Goal: Task Accomplishment & Management: Use online tool/utility

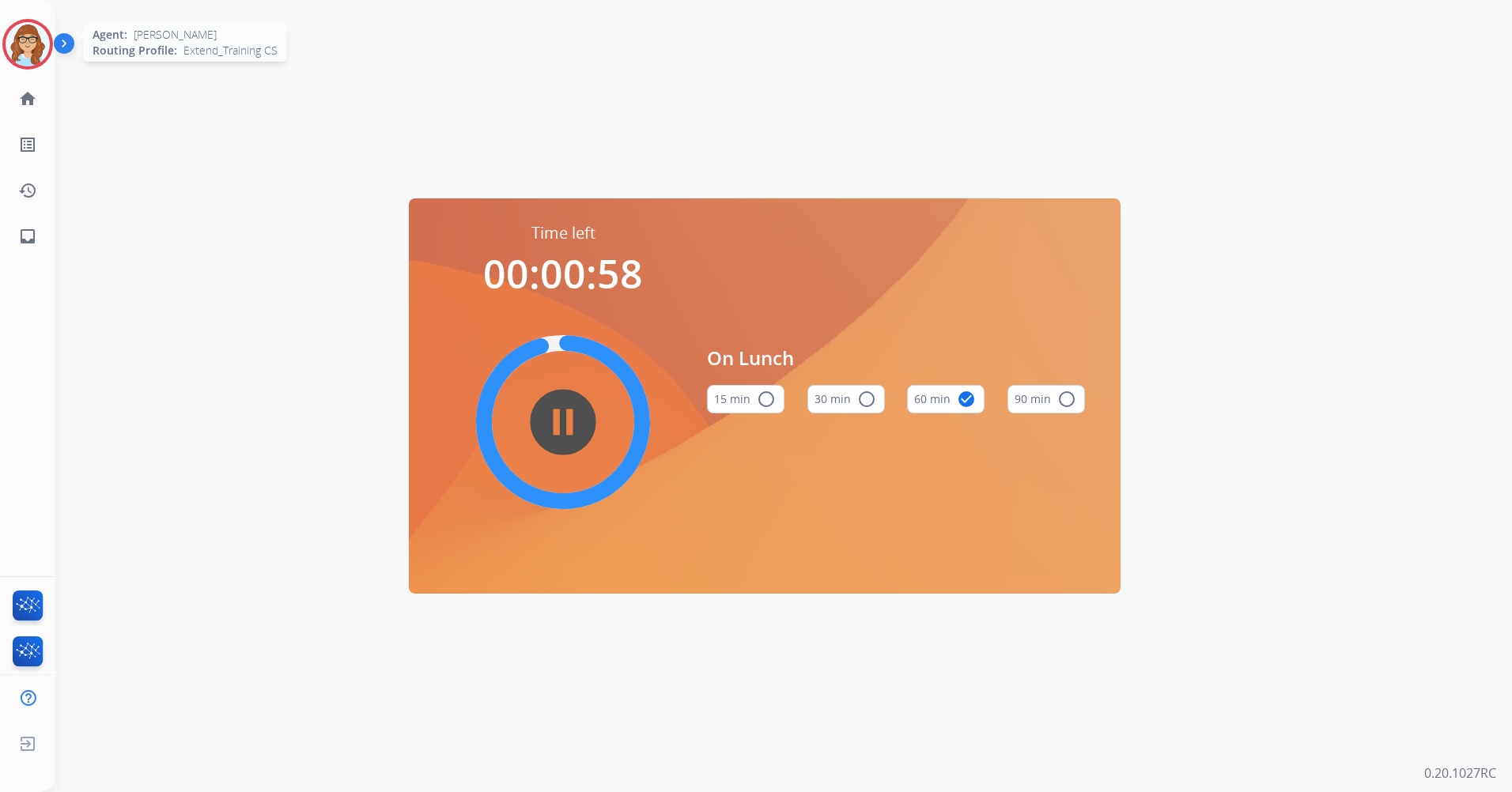
click at [22, 58] on img at bounding box center [27, 44] width 44 height 44
click at [0, 46] on html "[PERSON_NAME] Edit Avatar Agent: [PERSON_NAME] Profile: Extend_Training CS home…" at bounding box center [756, 396] width 1512 height 792
drag, startPoint x: -3, startPoint y: 46, endPoint x: 271, endPoint y: 105, distance: 280.3
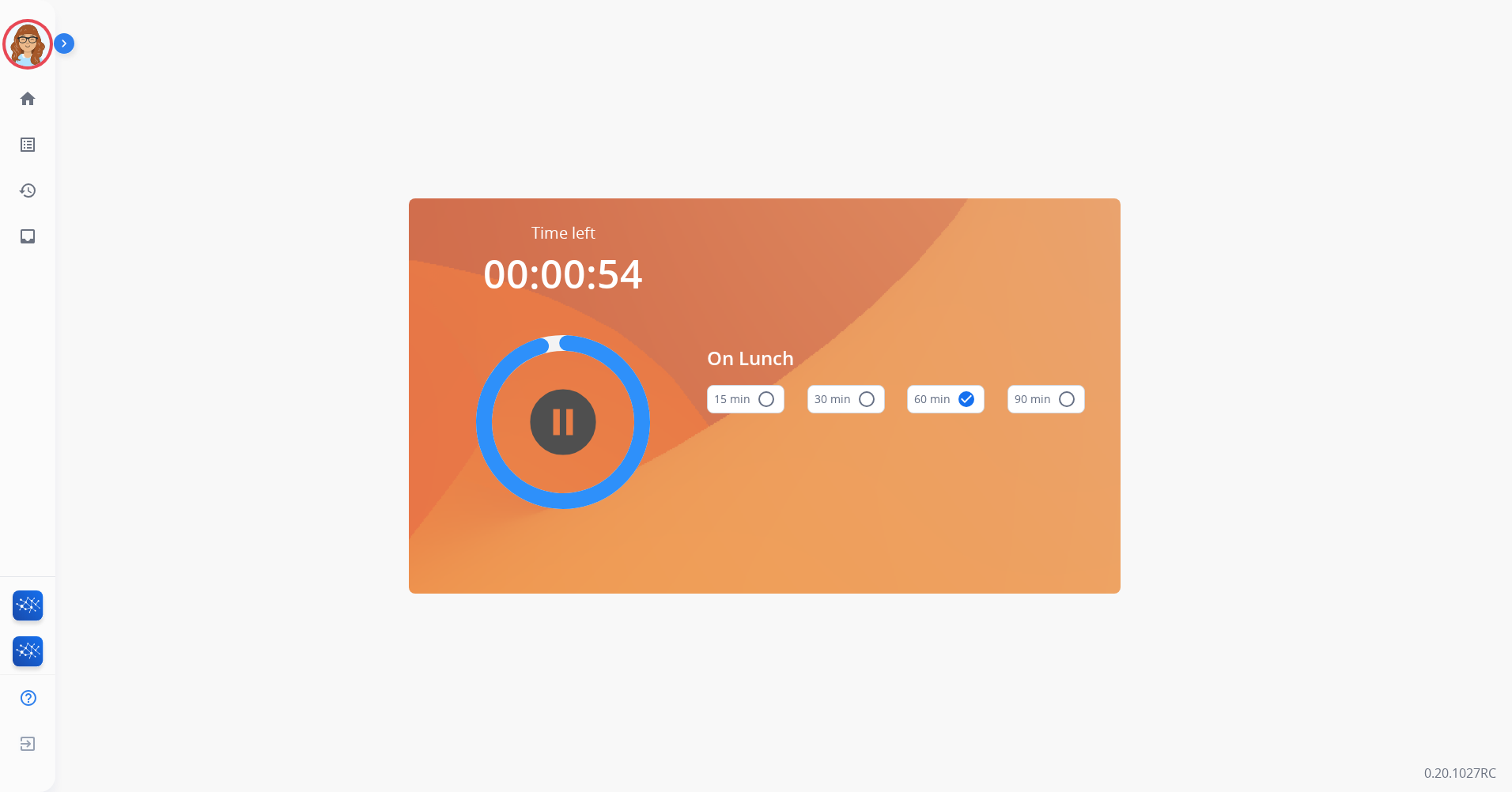
click at [271, 105] on div "Time left 00:00:54 pause_circle_filled On Lunch 15 min radio_button_unchecked 3…" at bounding box center [764, 396] width 1419 height 792
click at [30, 54] on img at bounding box center [27, 44] width 44 height 44
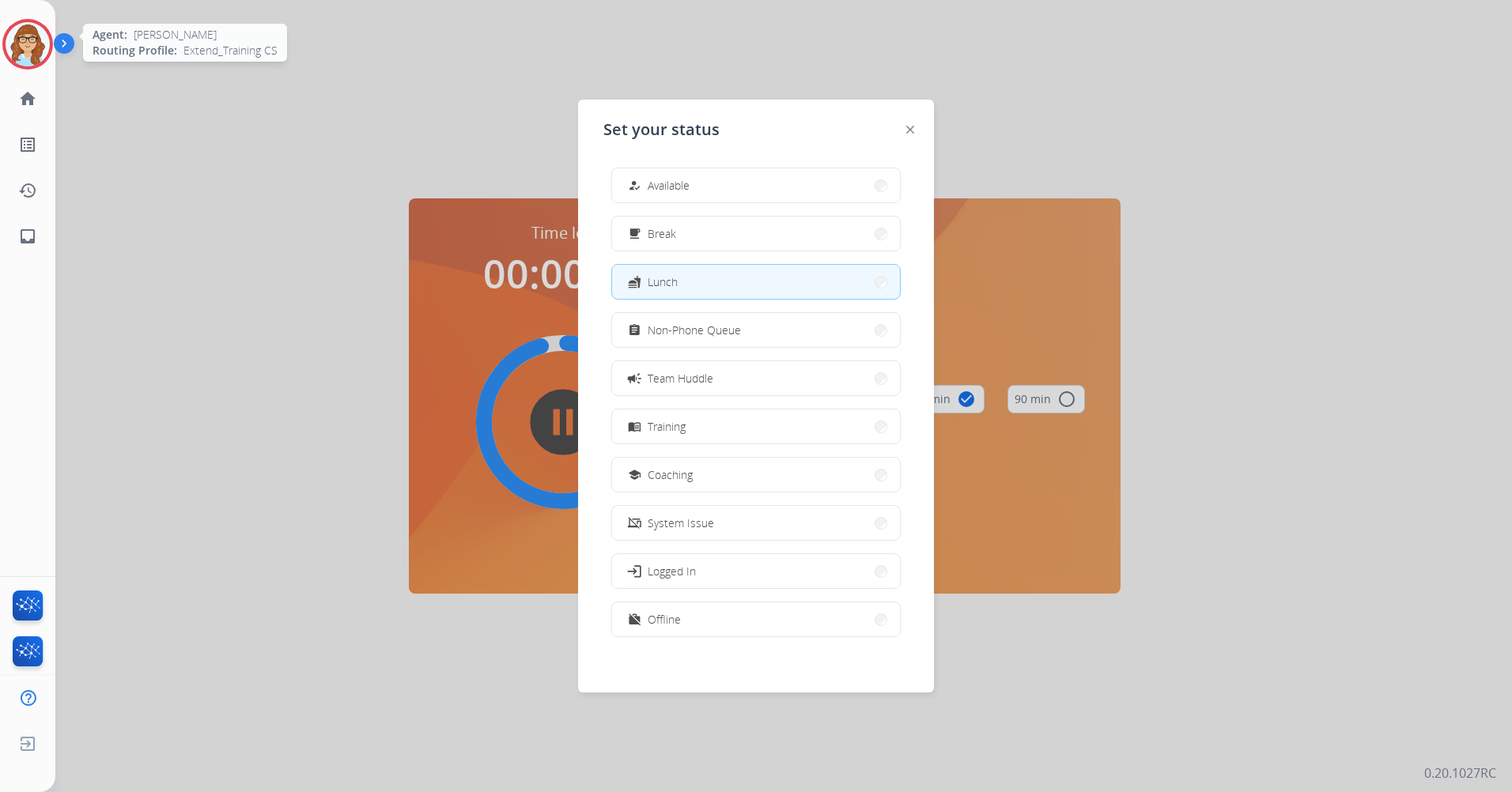
click at [30, 54] on img at bounding box center [27, 44] width 44 height 44
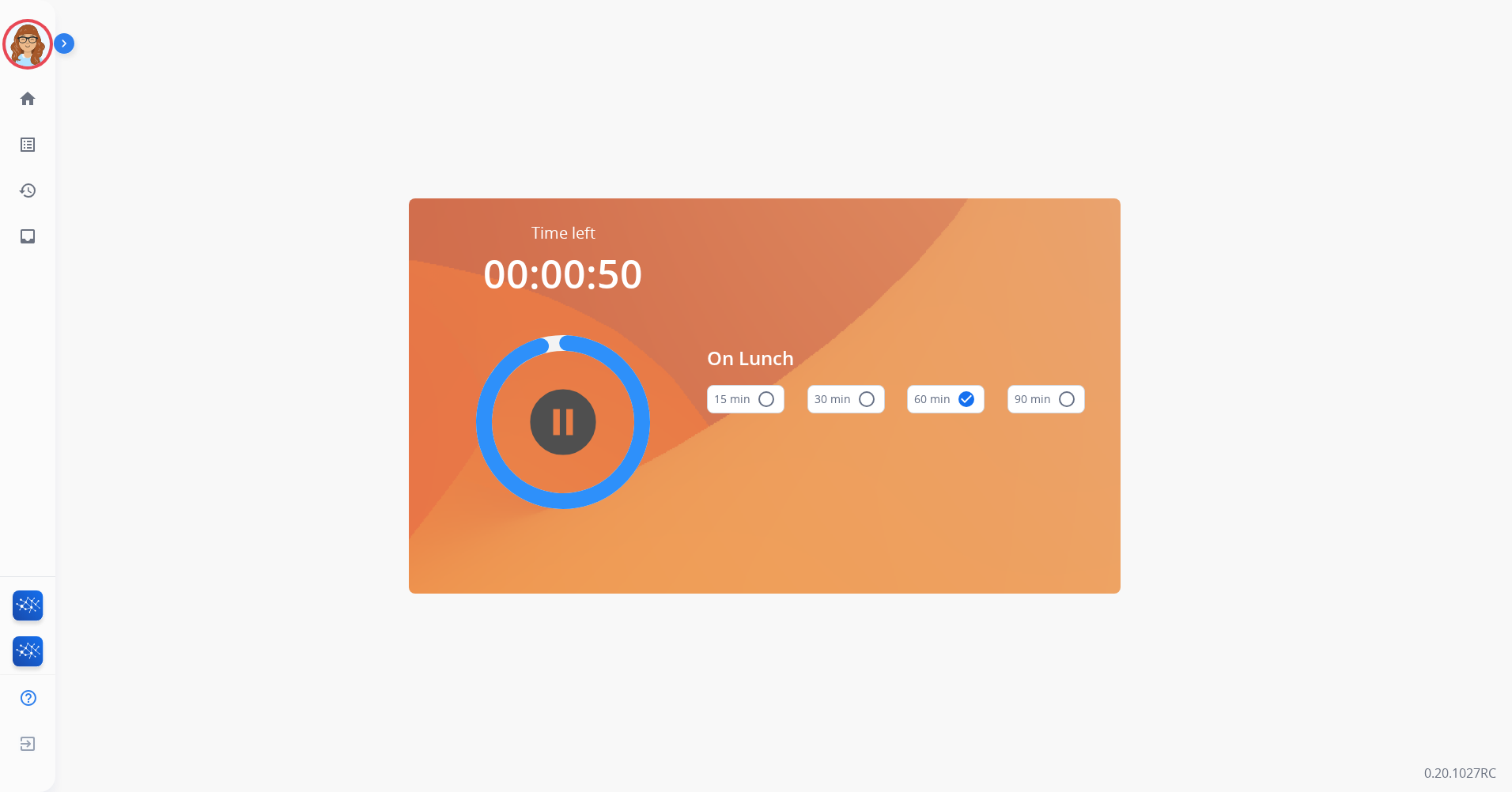
click at [572, 468] on div "pause_circle_filled" at bounding box center [562, 422] width 237 height 237
click at [569, 431] on mat-icon "pause_circle_filled" at bounding box center [563, 422] width 19 height 19
click at [28, 53] on img at bounding box center [27, 44] width 44 height 44
click at [29, 46] on img at bounding box center [27, 44] width 44 height 44
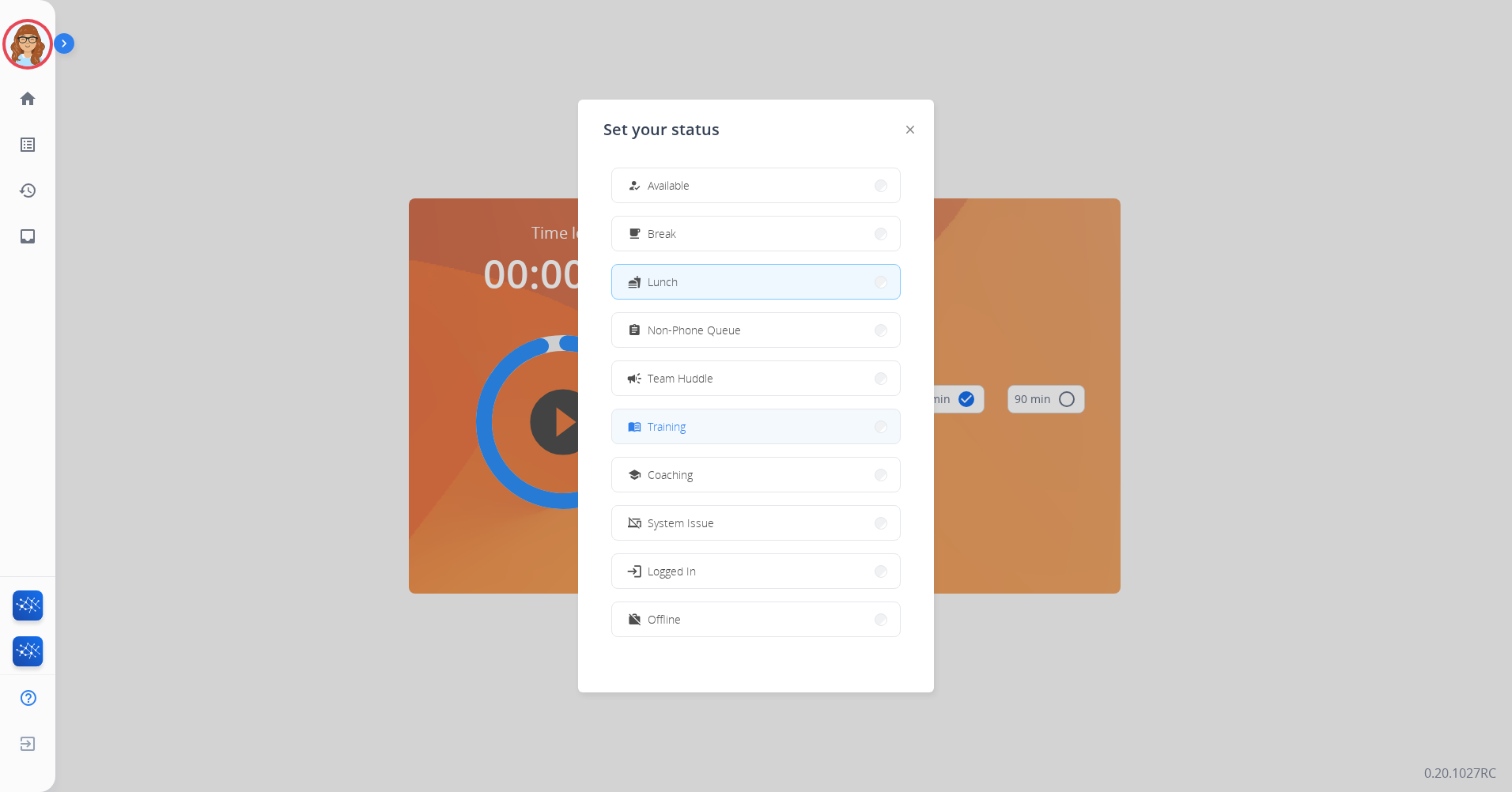
click at [748, 434] on button "menu_book Training" at bounding box center [756, 426] width 288 height 34
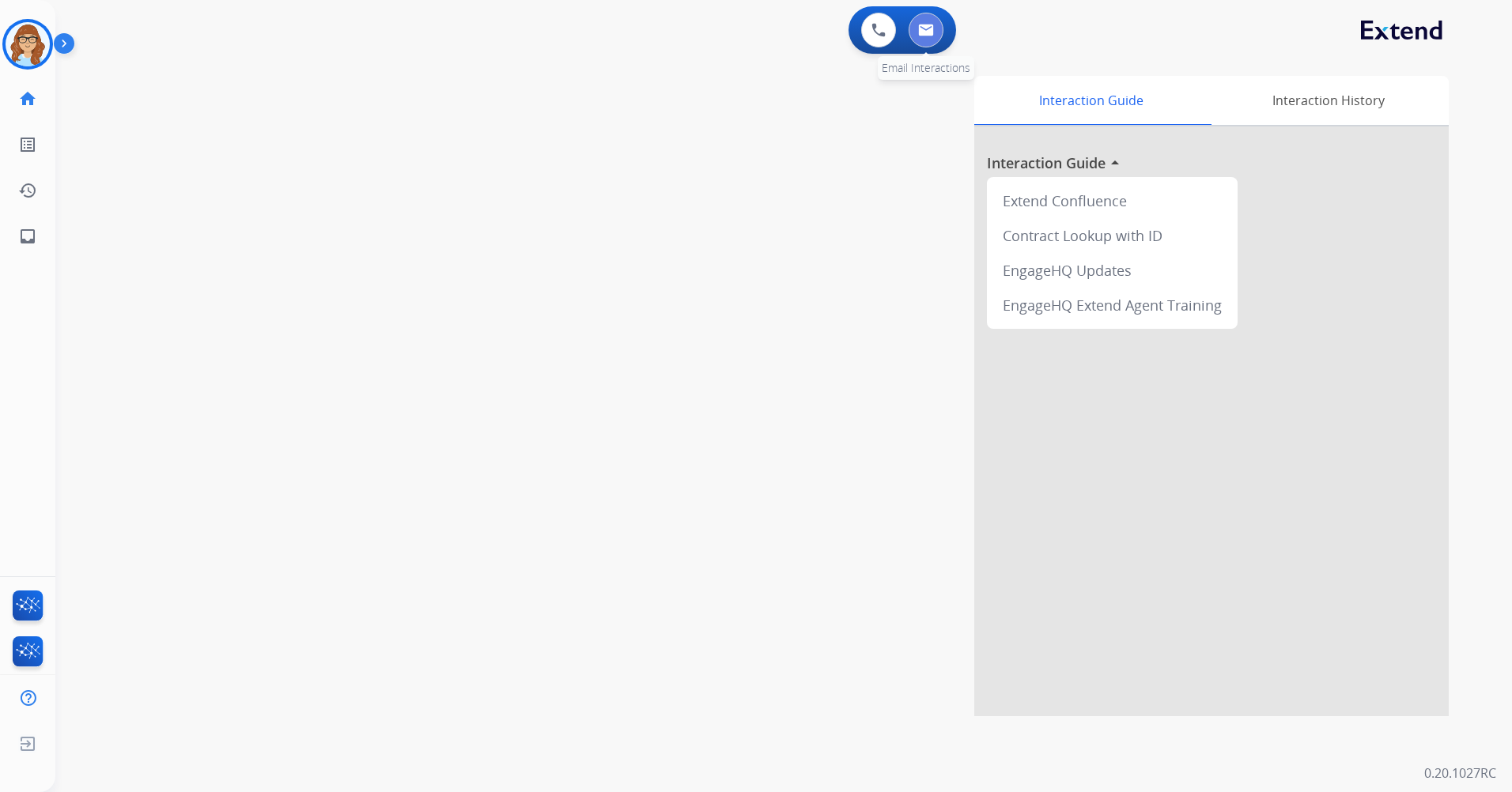
click at [922, 28] on img at bounding box center [926, 30] width 16 height 13
select select "**********"
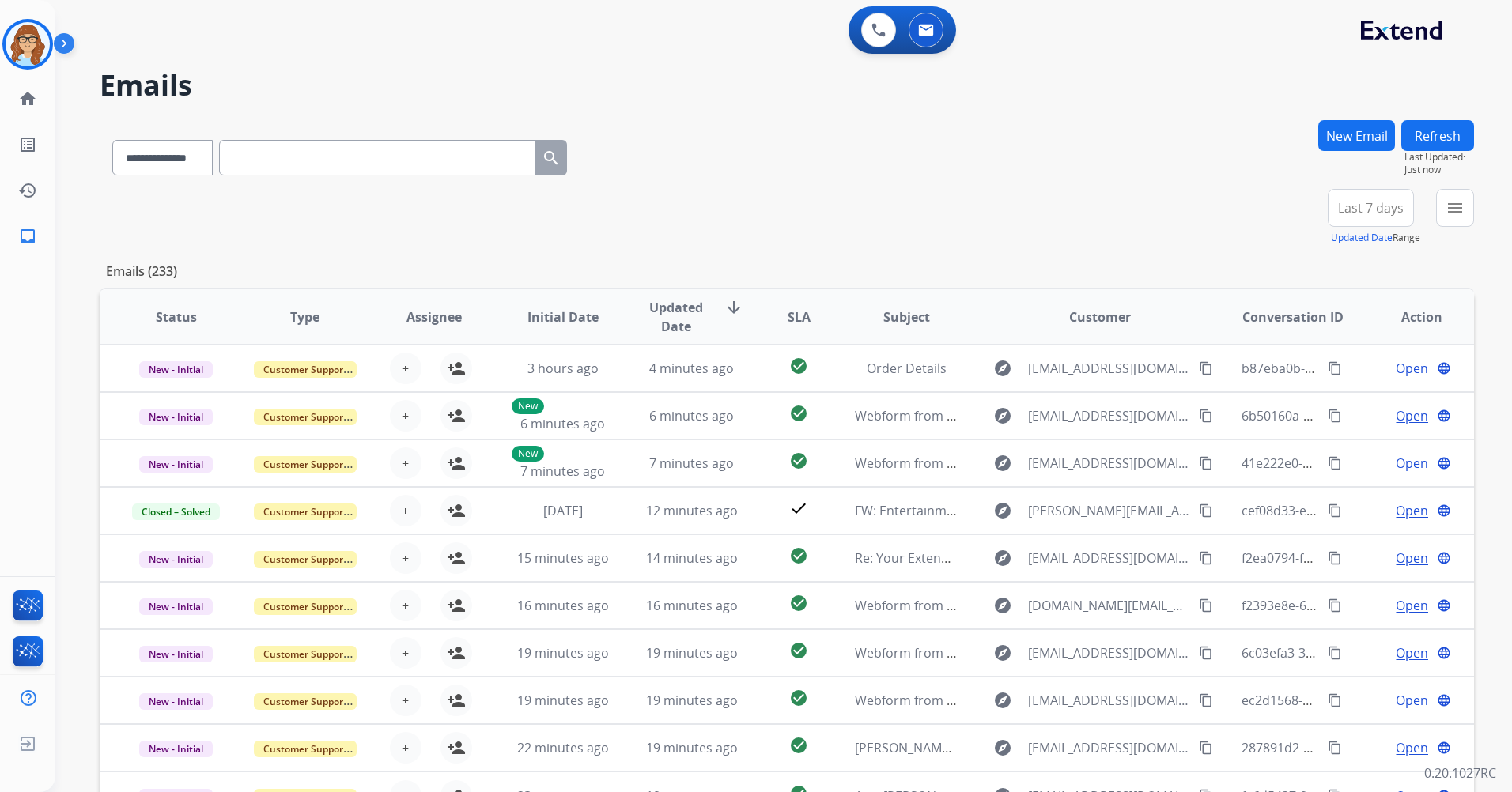
click at [1363, 136] on button "New Email" at bounding box center [1356, 135] width 77 height 31
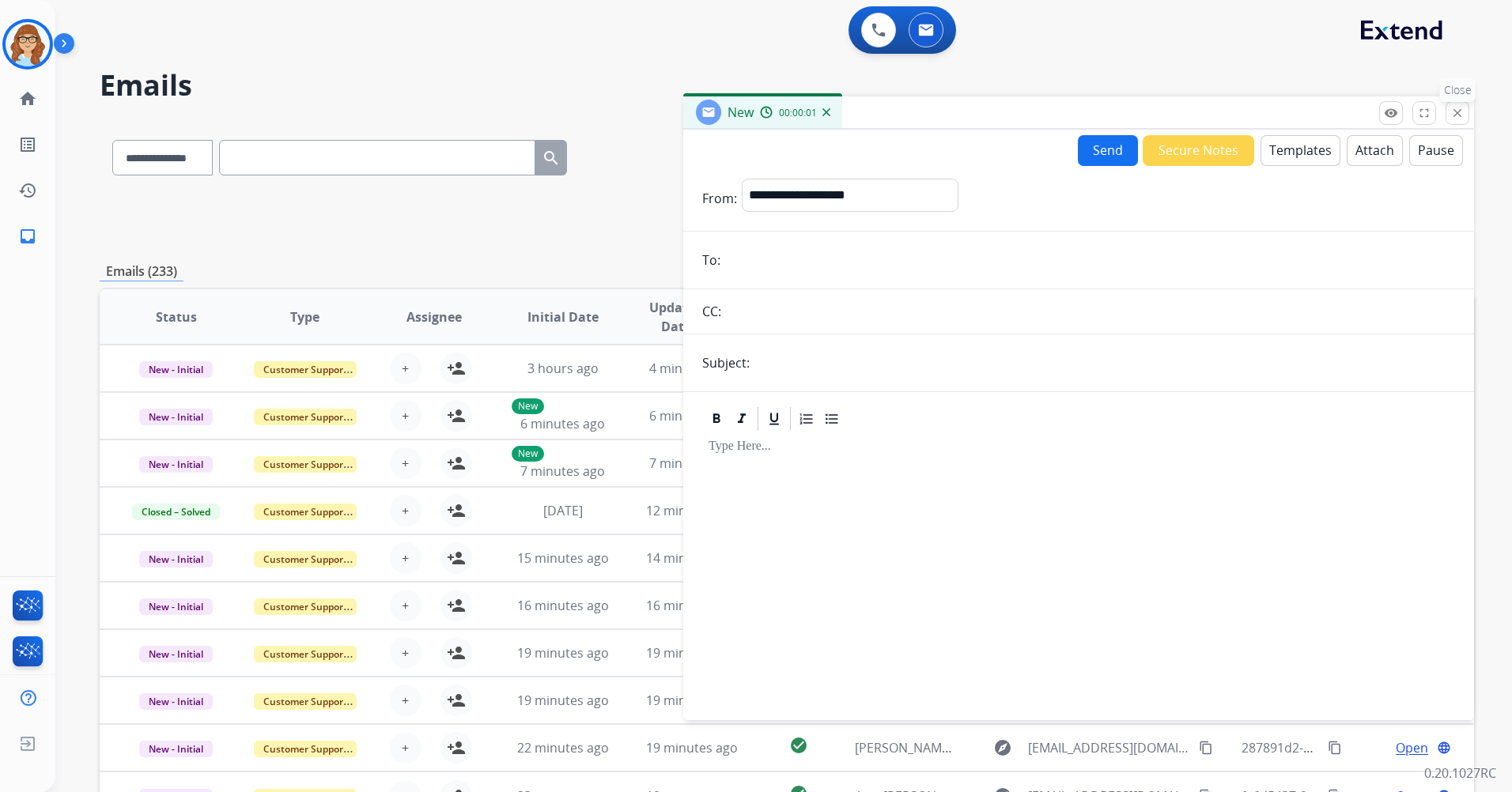
click at [1454, 117] on mat-icon "close" at bounding box center [1457, 113] width 14 height 14
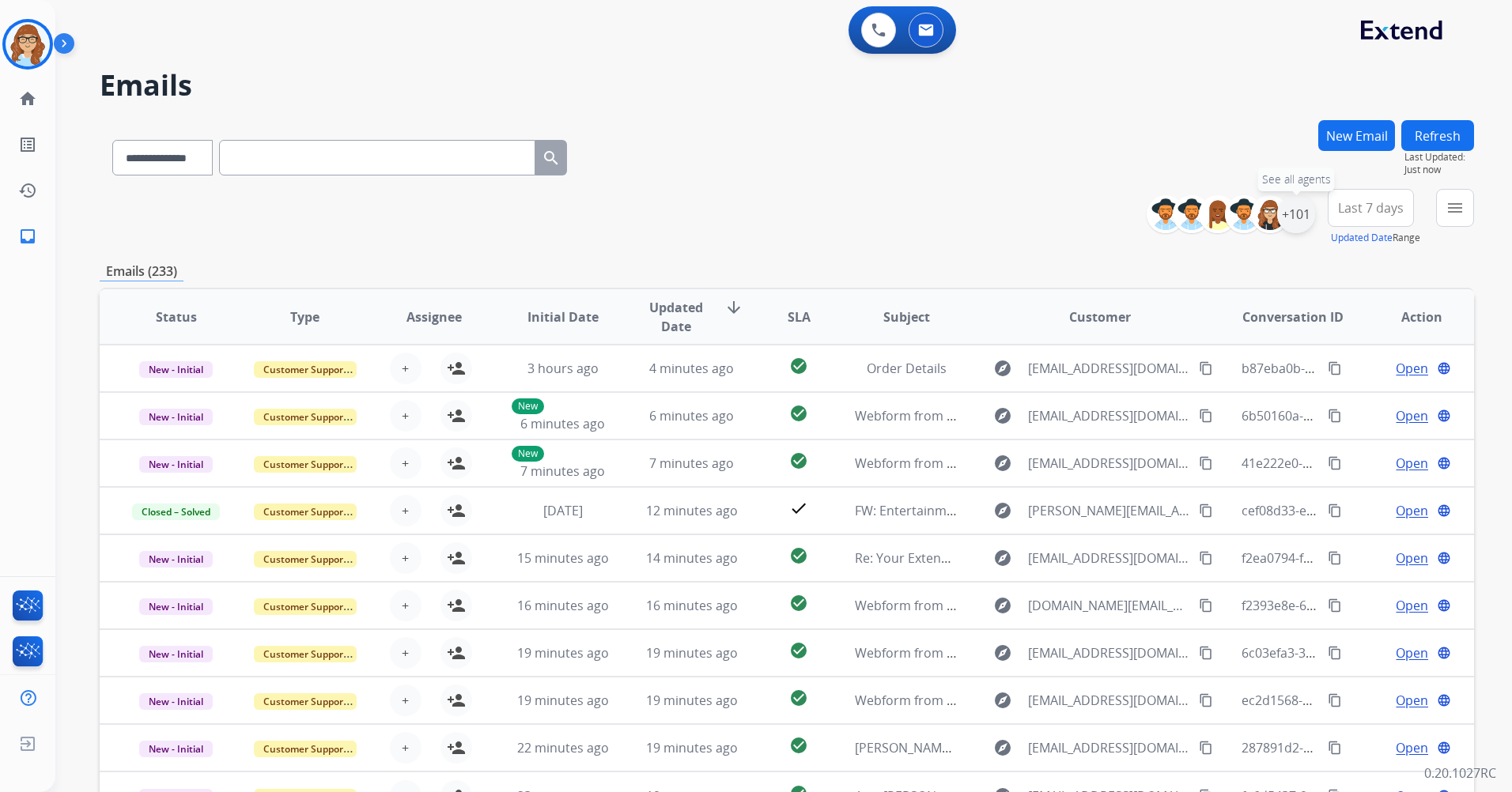
click at [1288, 219] on div "+101" at bounding box center [1296, 215] width 38 height 38
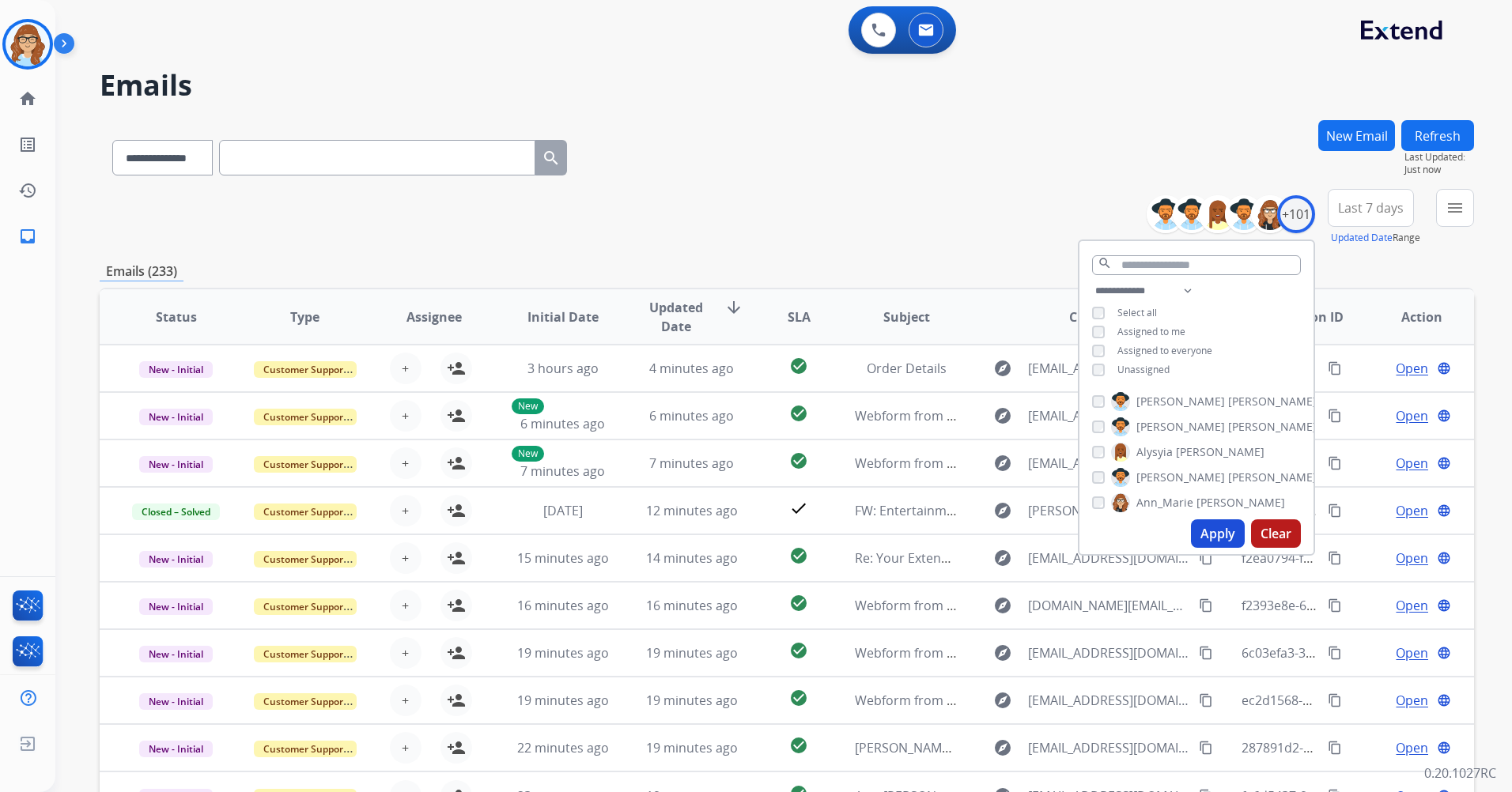
click at [1149, 368] on span "Unassigned" at bounding box center [1143, 369] width 52 height 14
click at [1228, 539] on button "Apply" at bounding box center [1217, 533] width 54 height 29
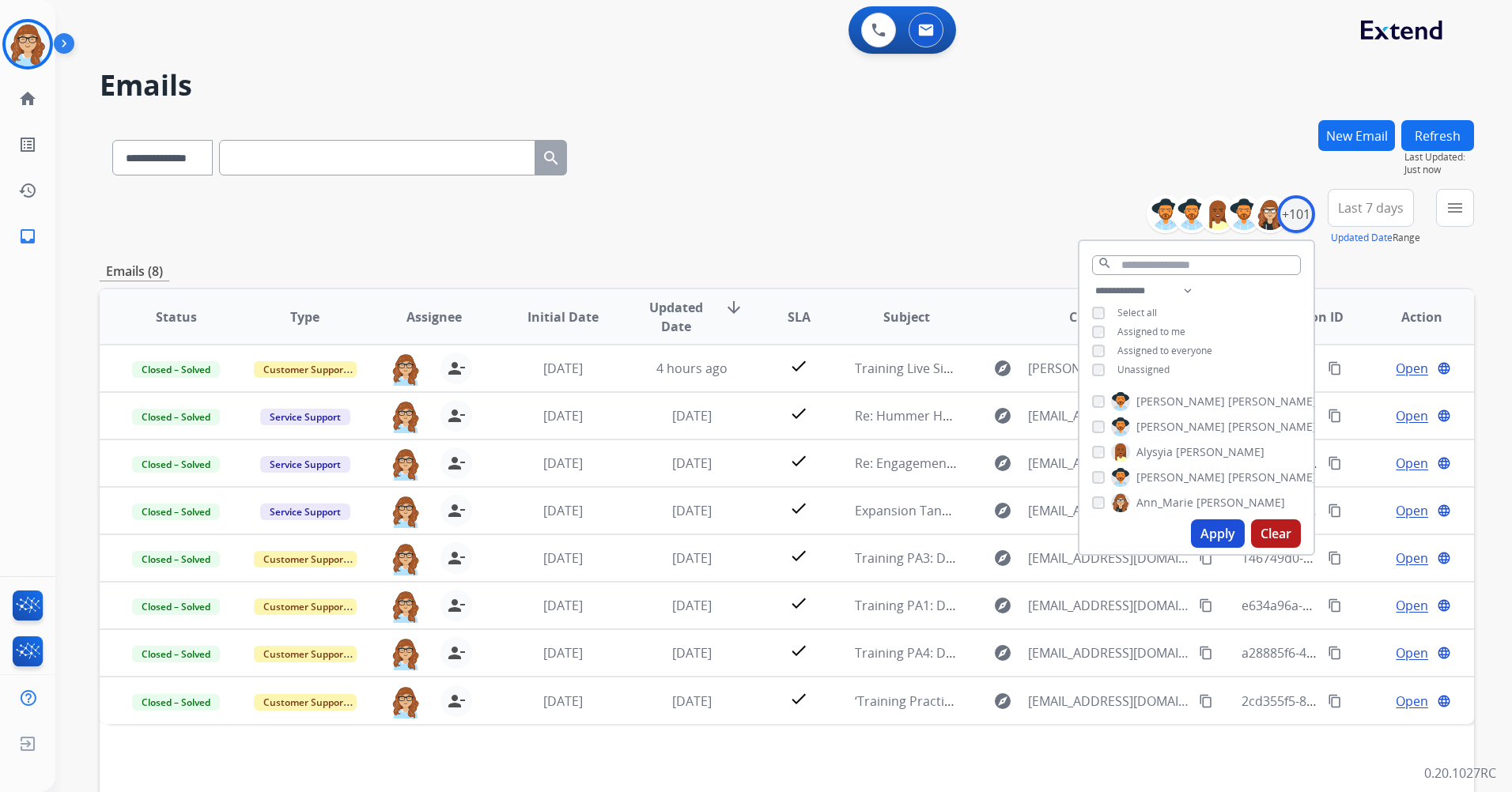
click at [867, 198] on div "**********" at bounding box center [787, 217] width 1374 height 57
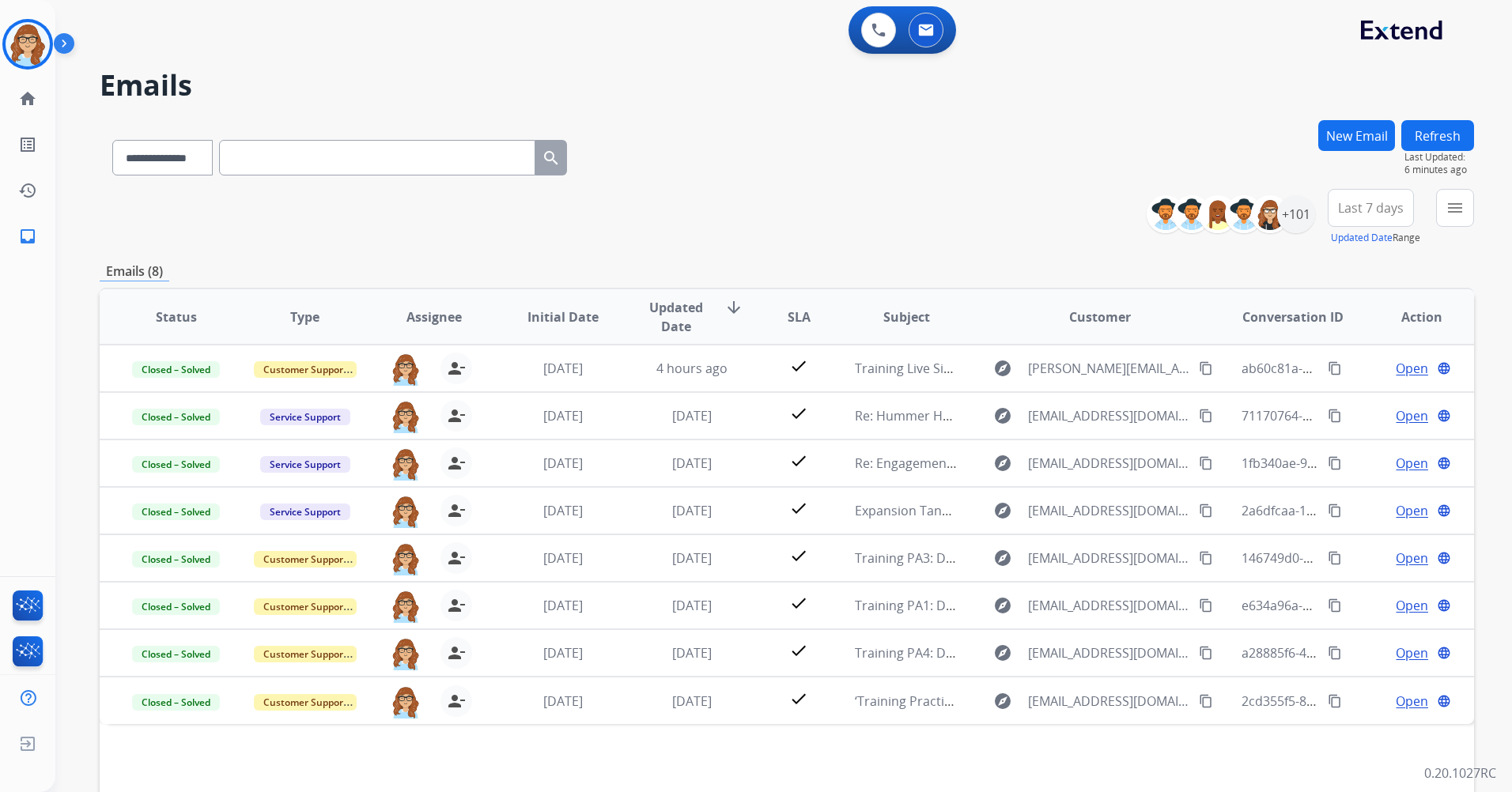
click at [1409, 139] on button "Refresh" at bounding box center [1437, 135] width 73 height 31
click at [76, 48] on img at bounding box center [67, 47] width 27 height 30
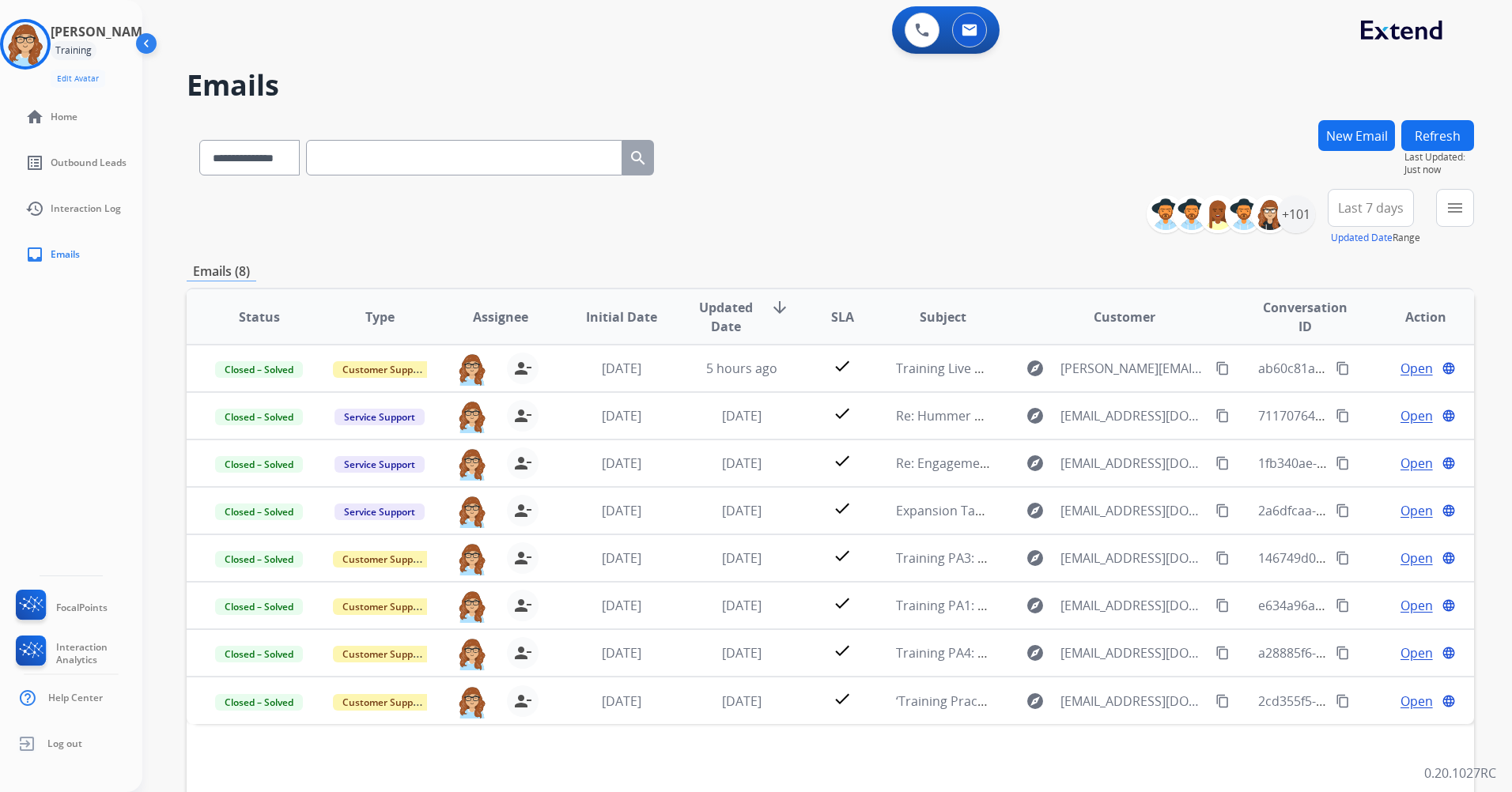
click at [136, 50] on img at bounding box center [148, 47] width 30 height 30
